Goal: Task Accomplishment & Management: Manage account settings

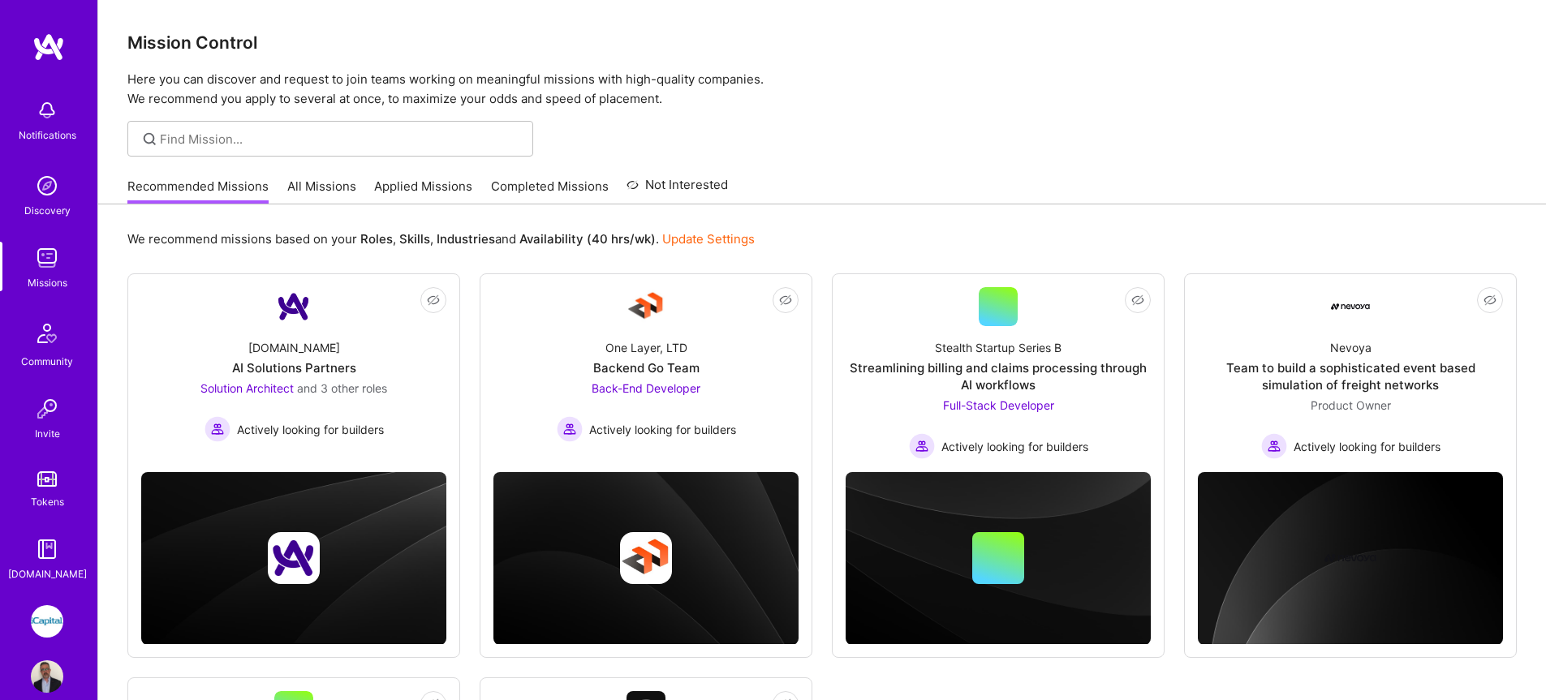
click at [325, 191] on link "All Missions" at bounding box center [321, 191] width 69 height 27
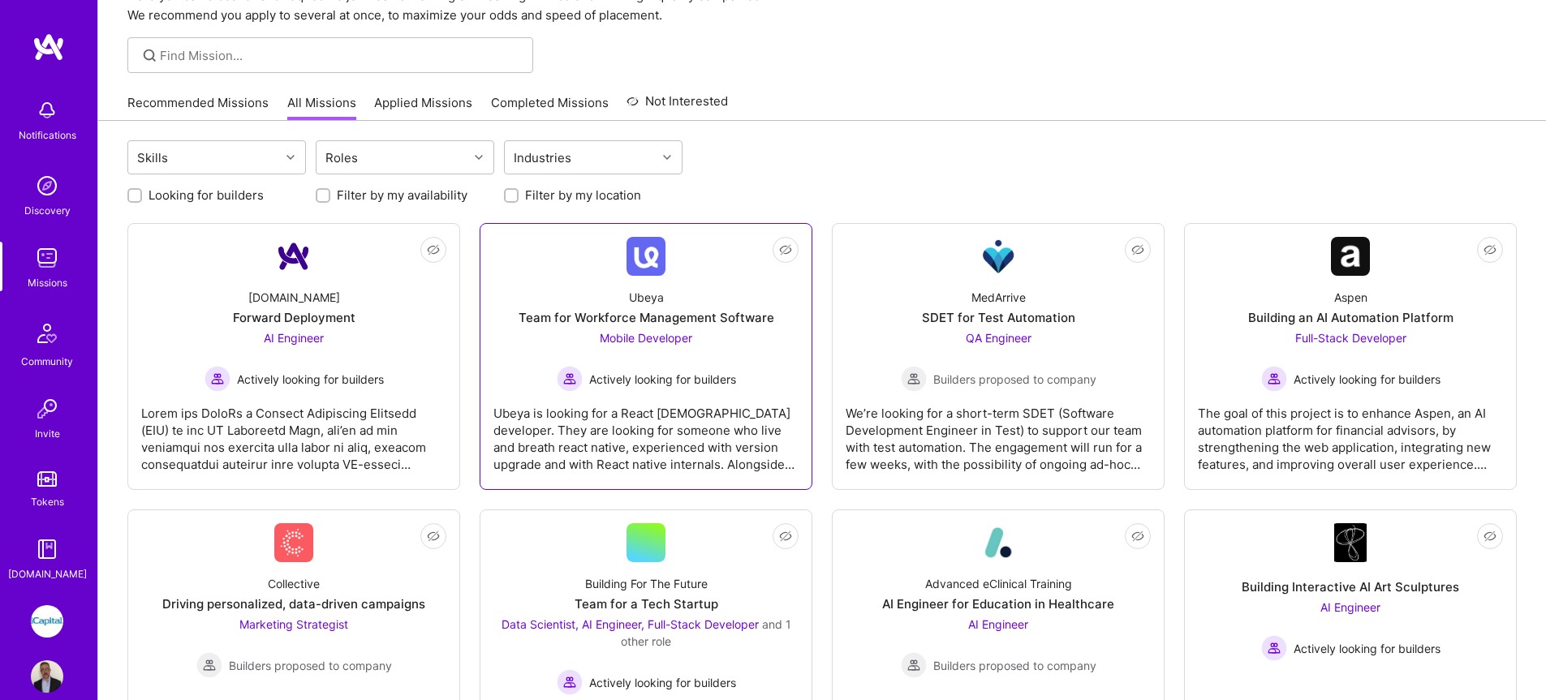
scroll to position [88, 0]
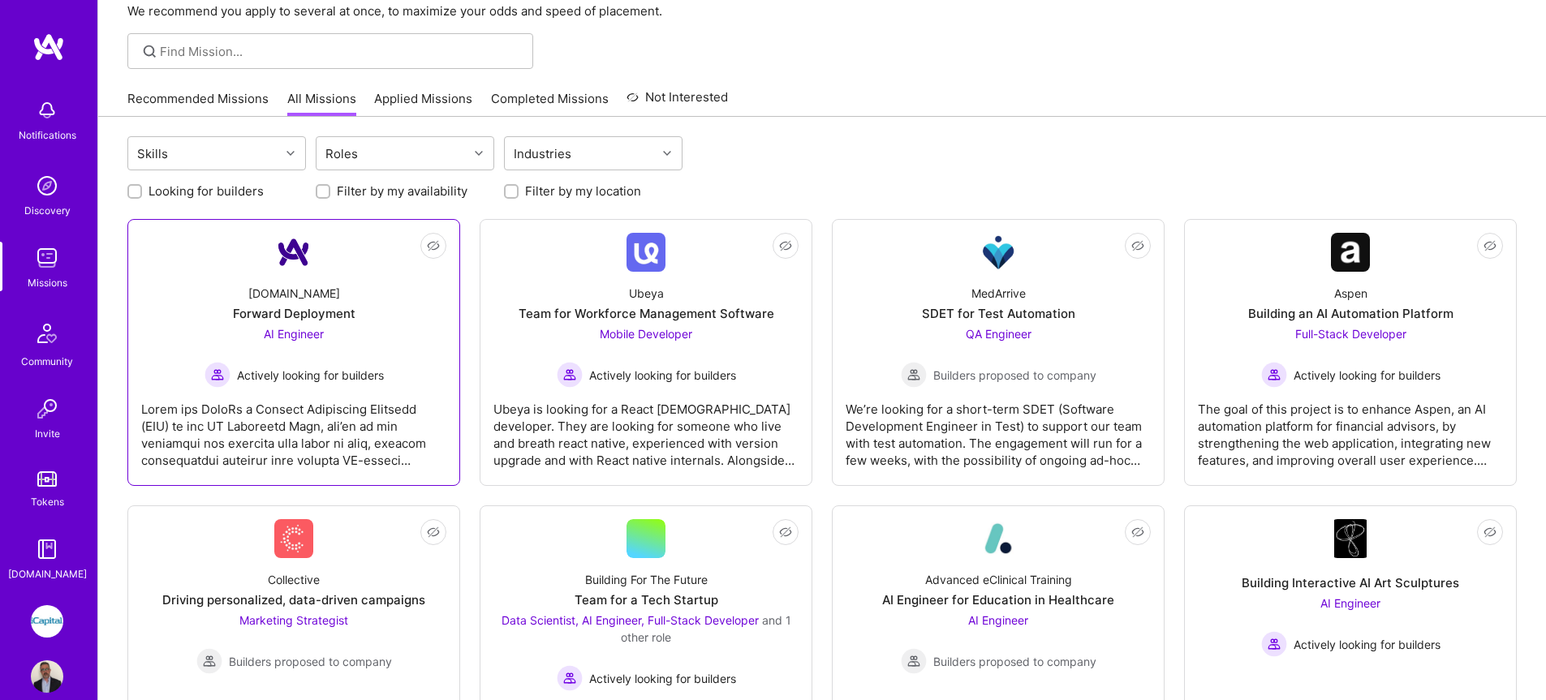
click at [301, 322] on div "Forward Deployment" at bounding box center [294, 313] width 123 height 17
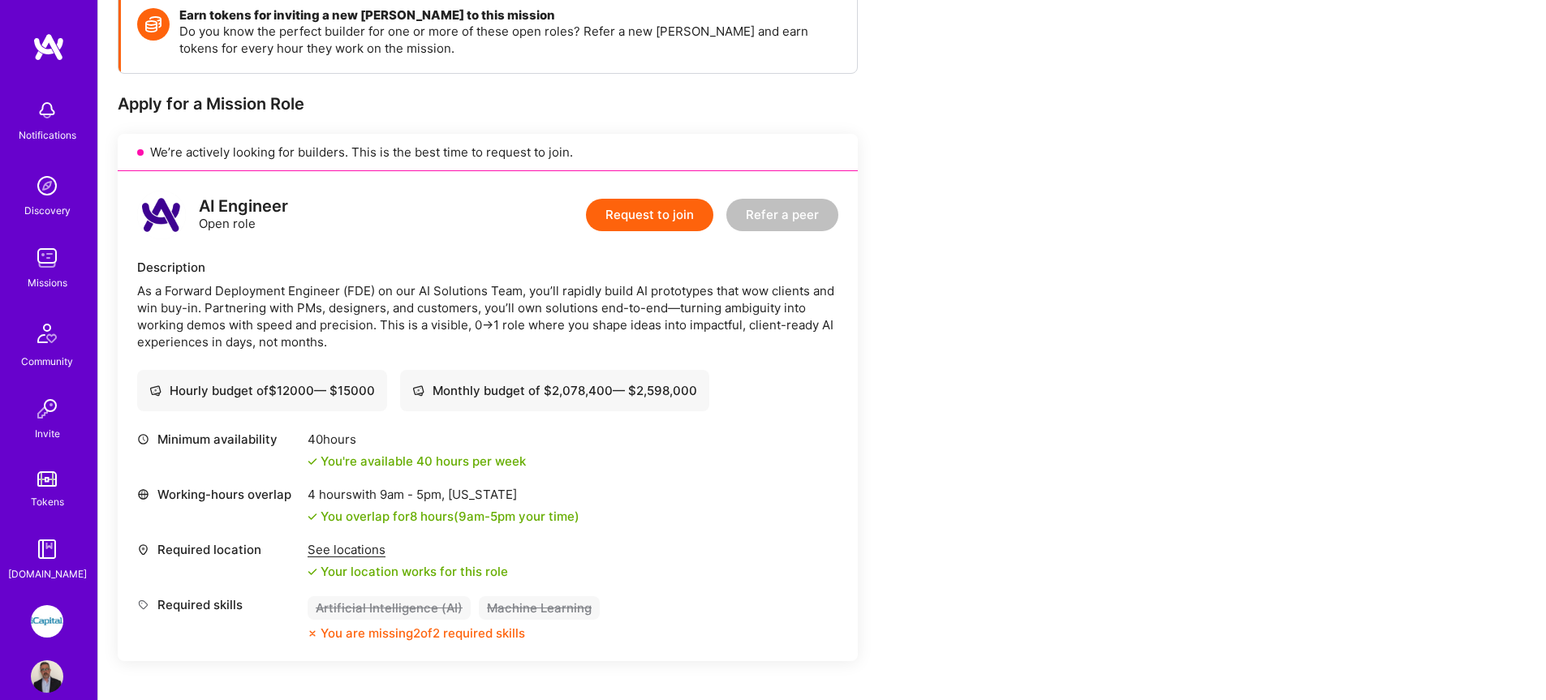
scroll to position [245, 0]
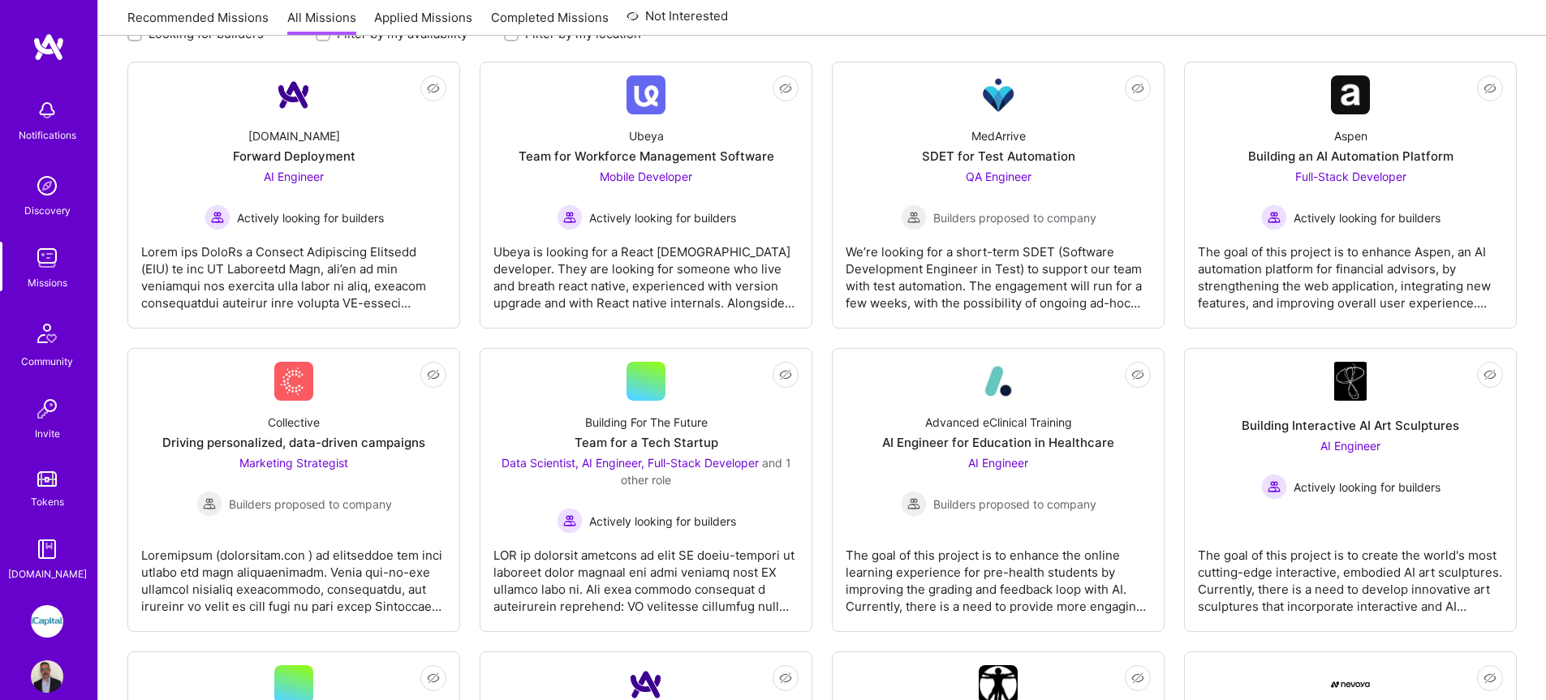
scroll to position [88, 0]
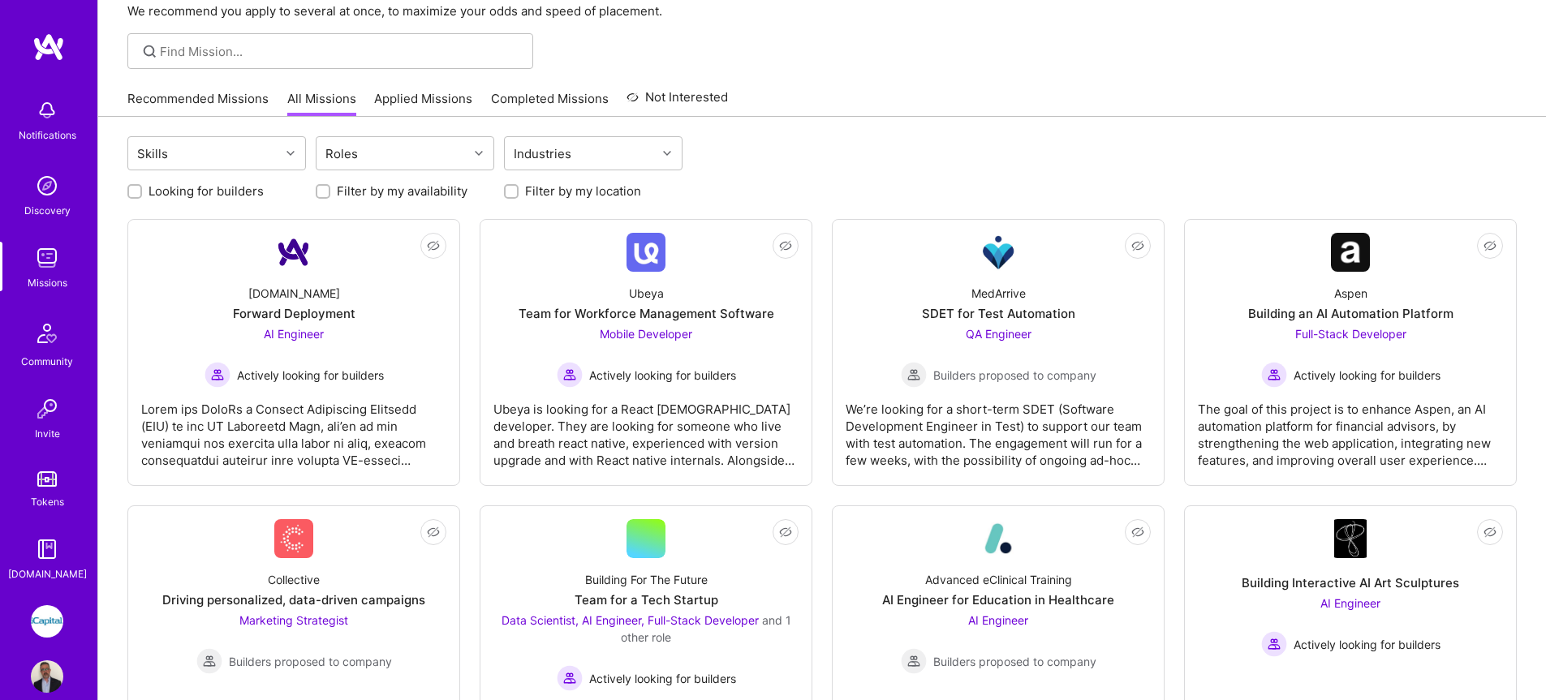
click at [453, 101] on link "Applied Missions" at bounding box center [423, 103] width 98 height 27
